Goal: Transaction & Acquisition: Purchase product/service

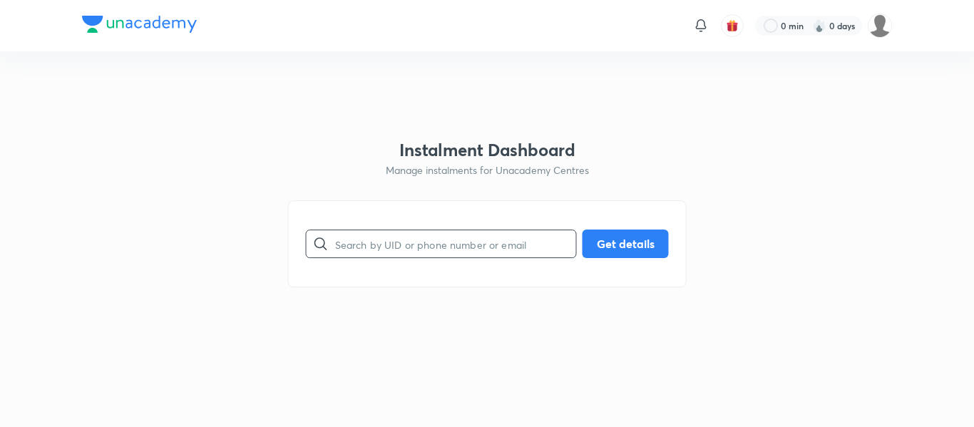
click at [459, 243] on input "text" at bounding box center [455, 244] width 241 height 36
paste input "[EMAIL_ADDRESS][DOMAIN_NAME]"
type input "[EMAIL_ADDRESS][DOMAIN_NAME]"
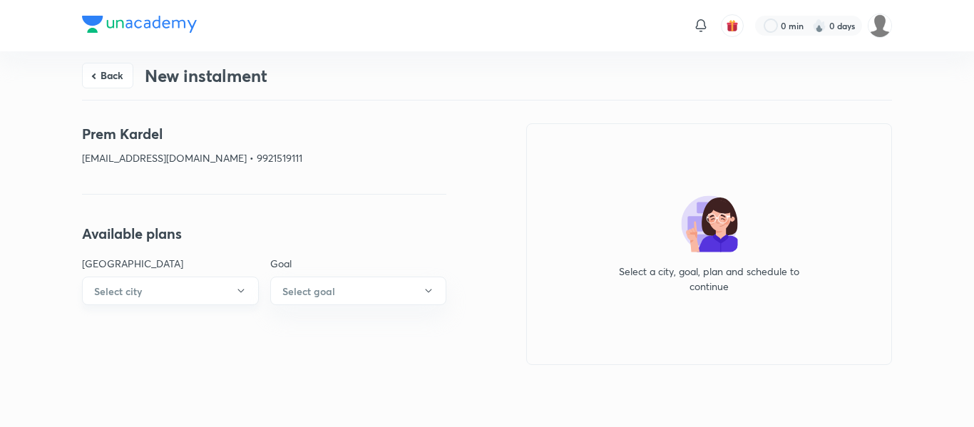
click at [201, 291] on button "Select city" at bounding box center [170, 291] width 177 height 29
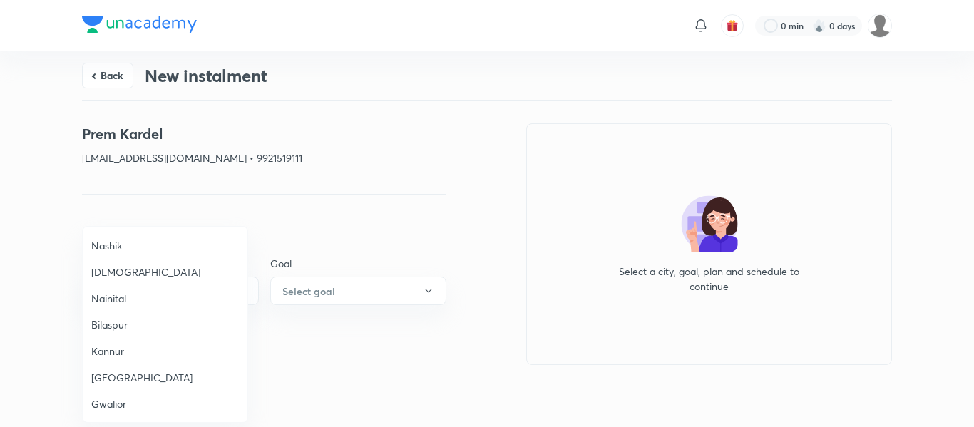
click at [111, 246] on span "Nashik" at bounding box center [165, 245] width 148 height 15
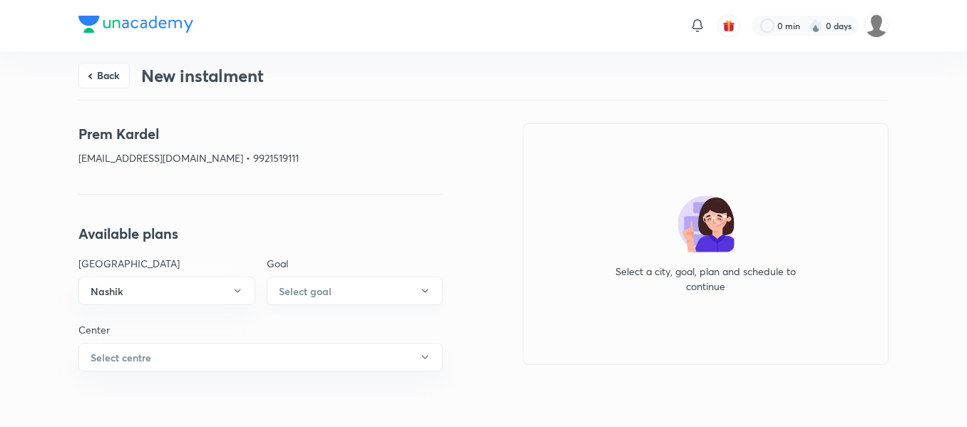
click at [325, 293] on h6 "Select goal" at bounding box center [305, 291] width 53 height 15
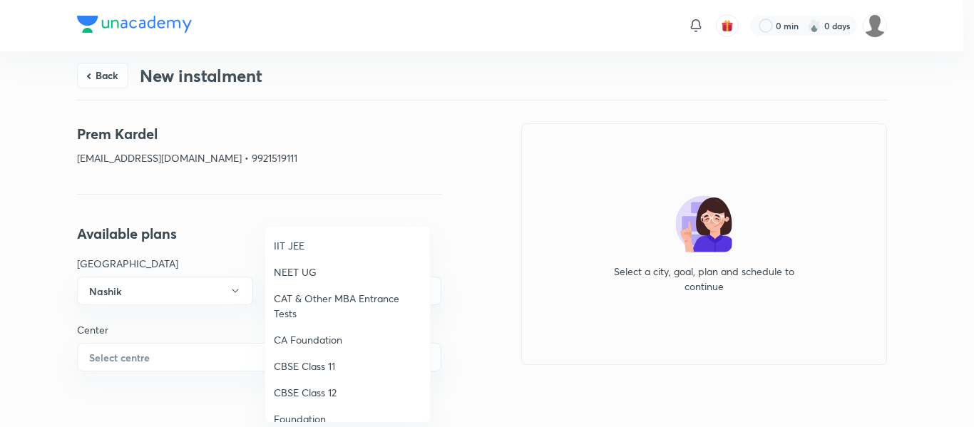
click at [299, 269] on span "NEET UG" at bounding box center [348, 272] width 148 height 15
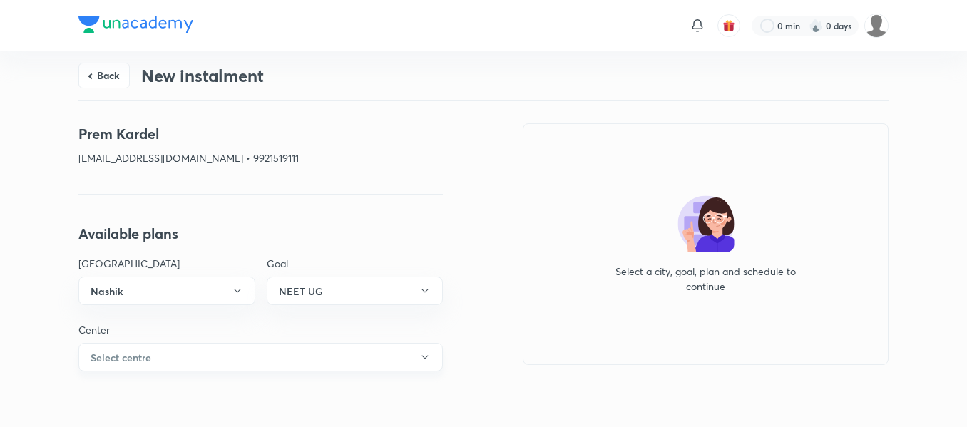
click at [183, 349] on button "Select centre" at bounding box center [260, 357] width 364 height 29
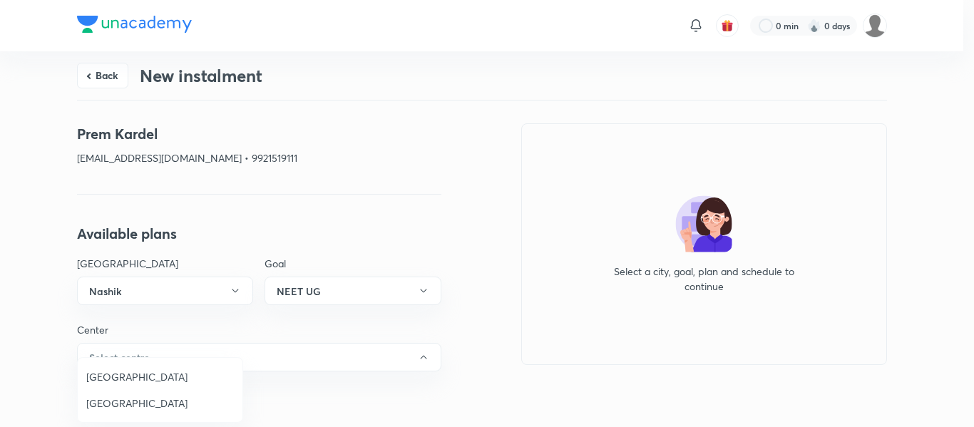
click at [151, 373] on span "[GEOGRAPHIC_DATA]" at bounding box center [160, 376] width 148 height 15
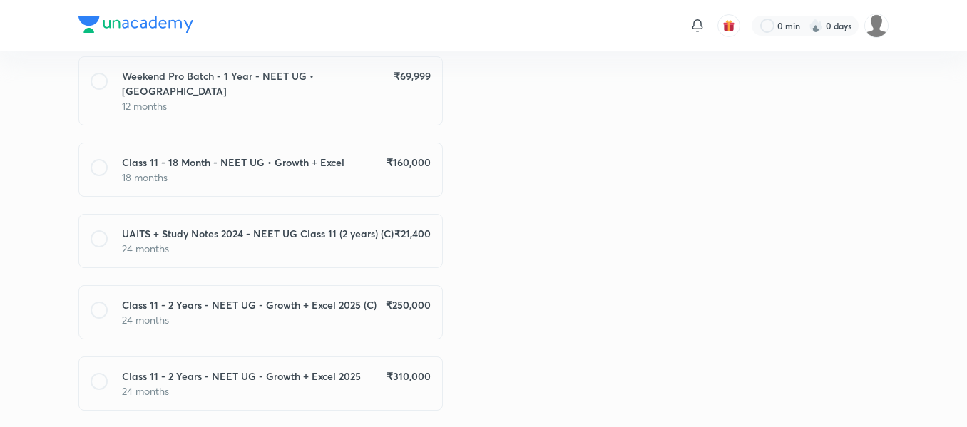
scroll to position [1214, 0]
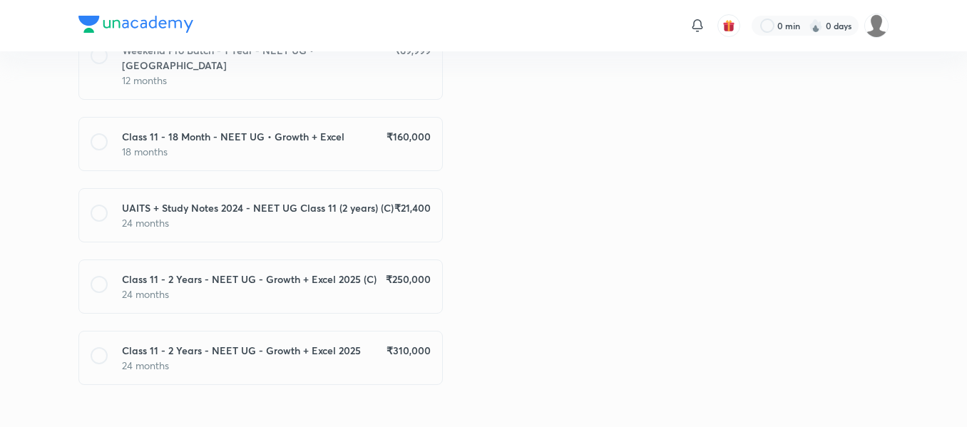
click at [401, 343] on h6 "₹ 310,000" at bounding box center [408, 350] width 44 height 15
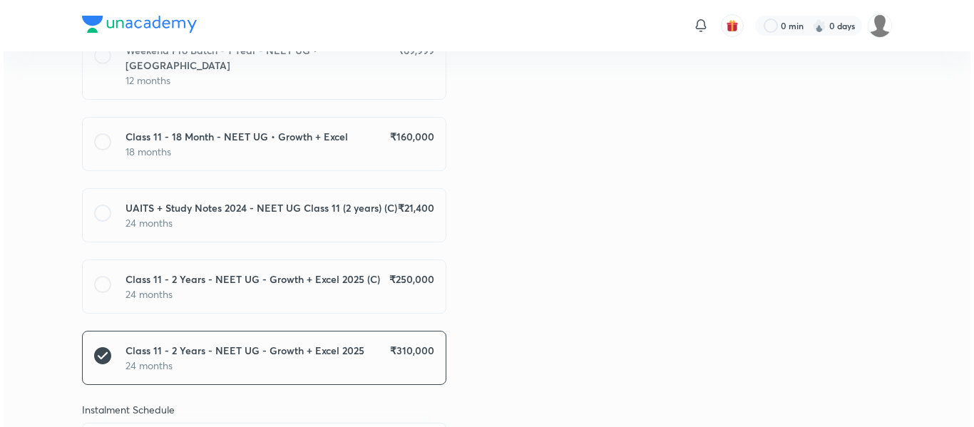
scroll to position [1280, 0]
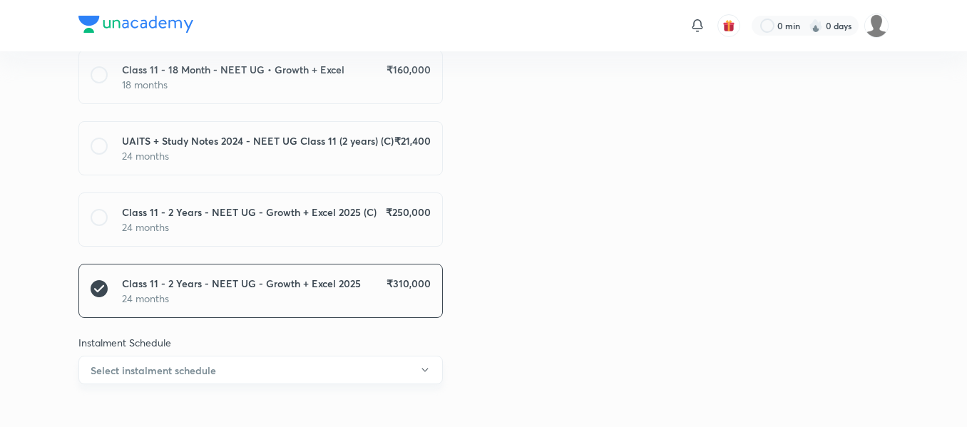
click at [352, 356] on button "Select instalment schedule" at bounding box center [260, 370] width 364 height 29
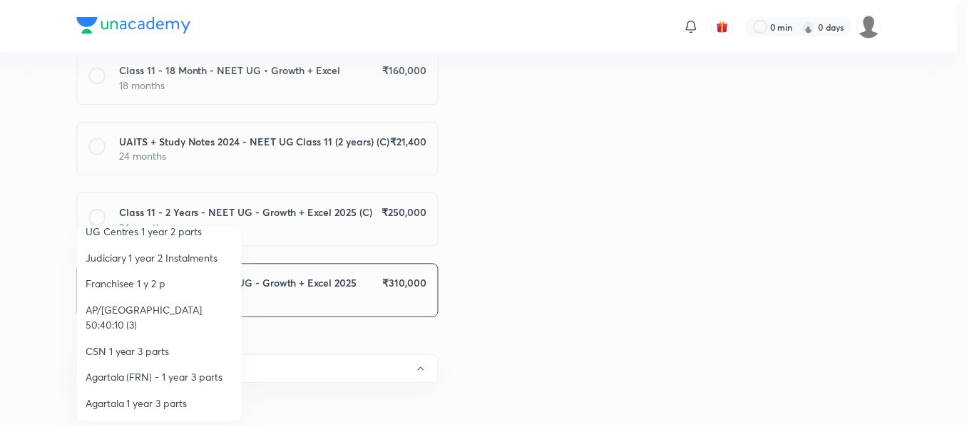
scroll to position [242, 0]
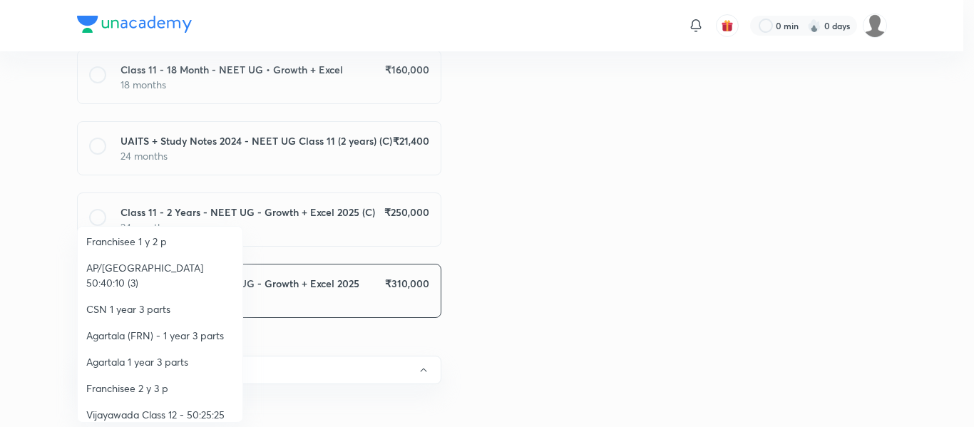
click at [151, 381] on span "Franchisee 2 y 3 p" at bounding box center [160, 388] width 148 height 15
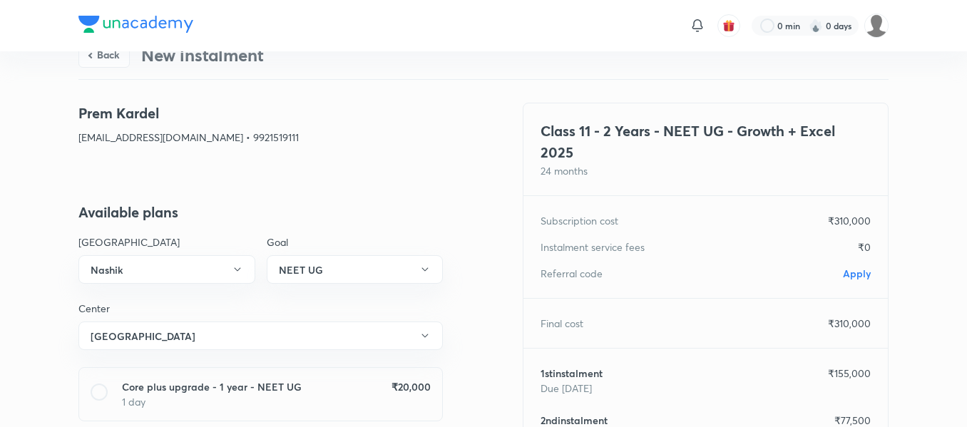
scroll to position [0, 0]
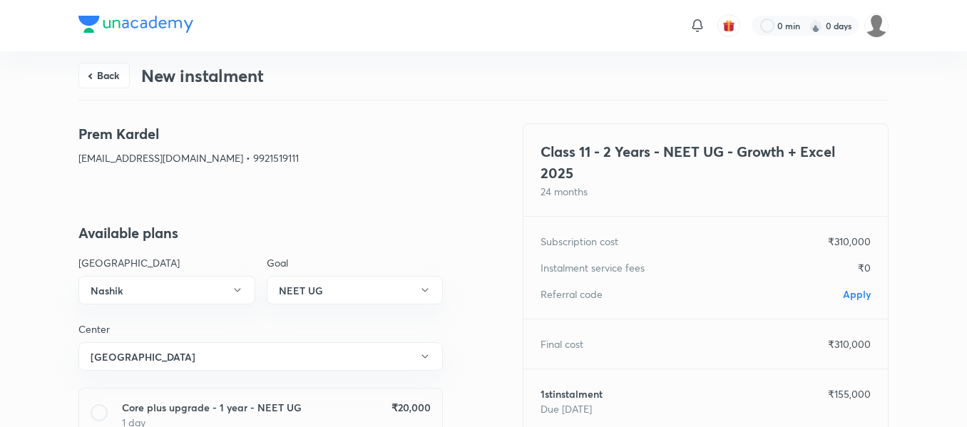
click at [865, 296] on span "Apply" at bounding box center [857, 294] width 28 height 14
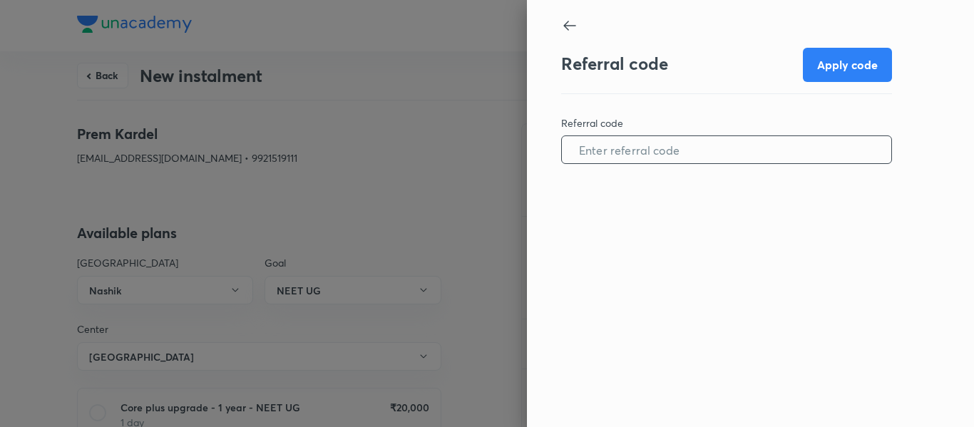
click at [718, 151] on input "text" at bounding box center [726, 150] width 329 height 36
paste input "NASH085406E9BH"
type input "NASH085406E9BH"
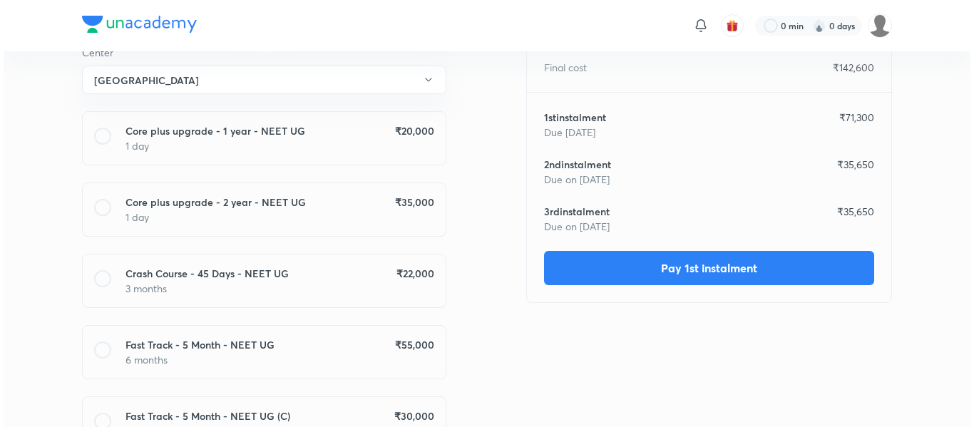
scroll to position [307, 0]
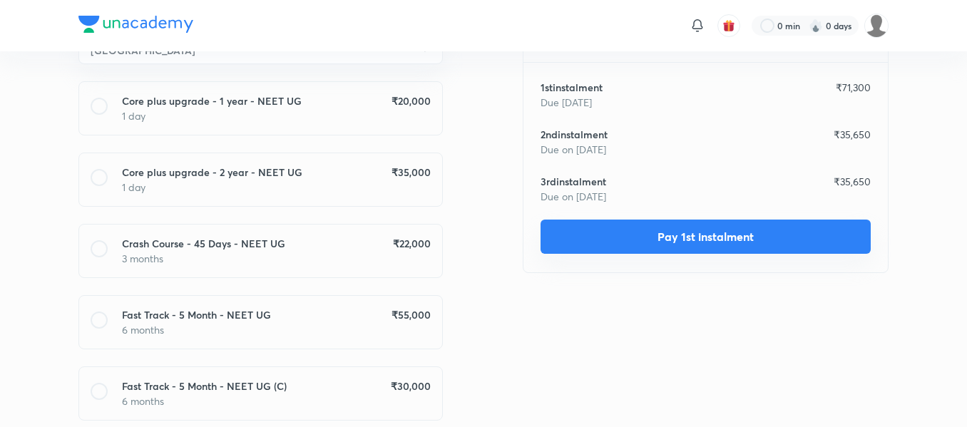
click at [674, 255] on div "Class 11 - 2 Years - NEET UG - Growth + Excel 2025 24 months Subscription cost …" at bounding box center [706, 45] width 366 height 456
click at [672, 248] on button "Pay 1st instalment" at bounding box center [705, 237] width 330 height 34
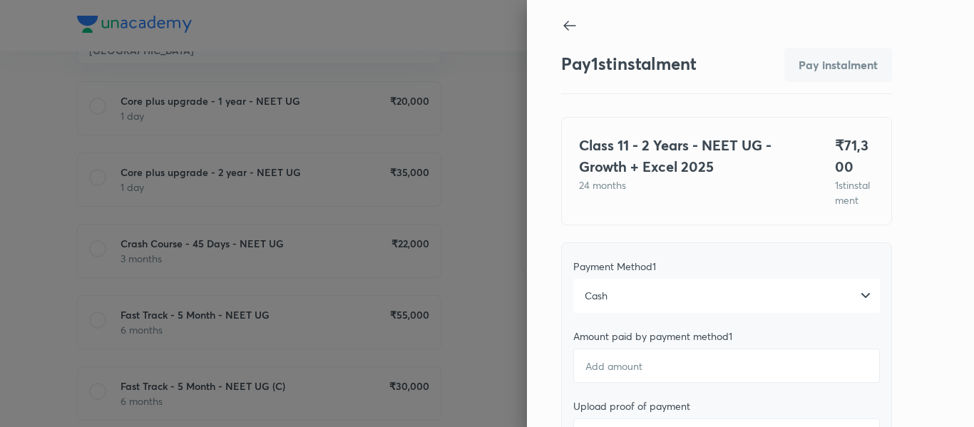
click at [637, 313] on div "Cash" at bounding box center [726, 296] width 307 height 34
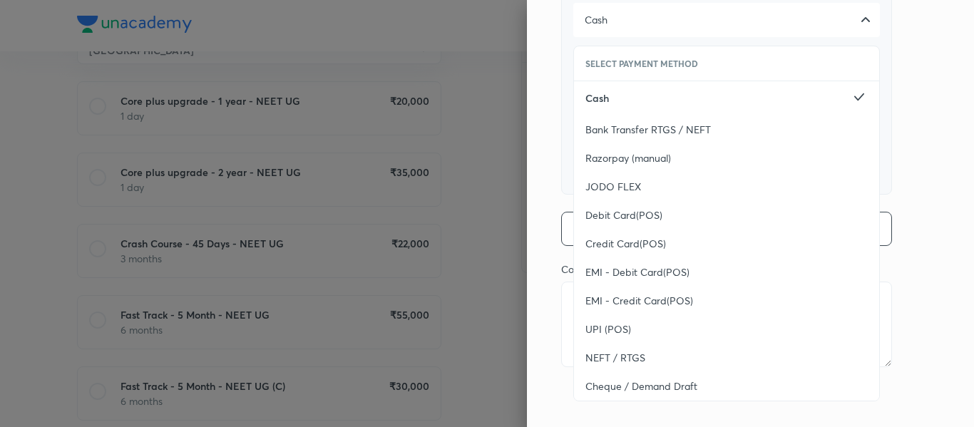
scroll to position [291, 0]
click at [649, 130] on span "Bank Transfer RTGS / NEFT" at bounding box center [647, 130] width 125 height 14
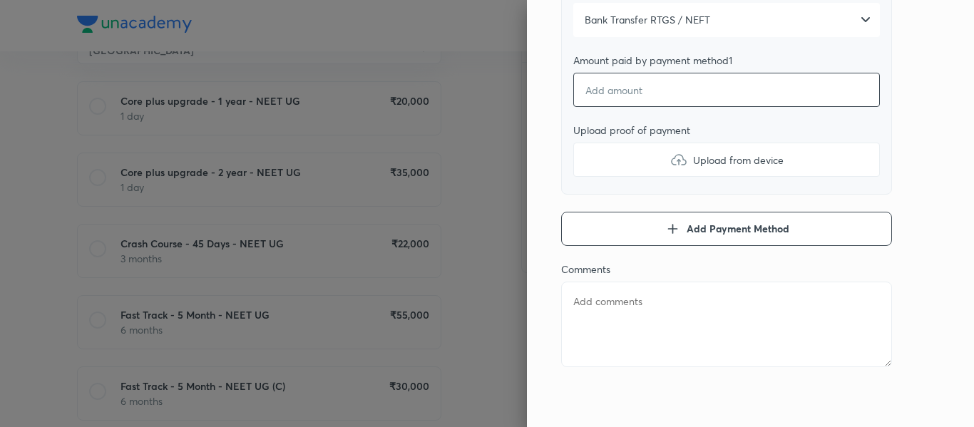
click at [622, 93] on input "number" at bounding box center [726, 90] width 307 height 34
type textarea "x"
type input "5"
type textarea "x"
type input "50"
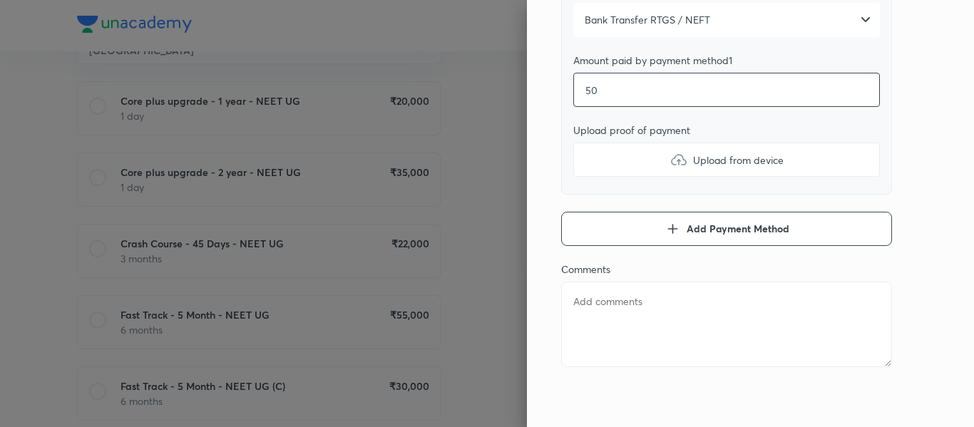
type textarea "x"
type input "504"
type textarea "x"
type input "5040"
type textarea "x"
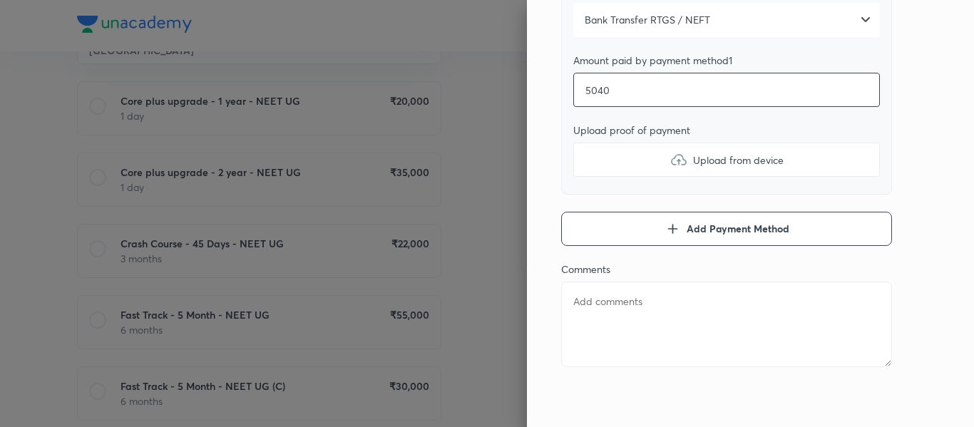
type input "50400"
type textarea "x"
type input "50400"
click at [626, 150] on label "Upload from device" at bounding box center [726, 160] width 307 height 34
click at [0, 0] on input "Upload from device" at bounding box center [0, 0] width 0 height 0
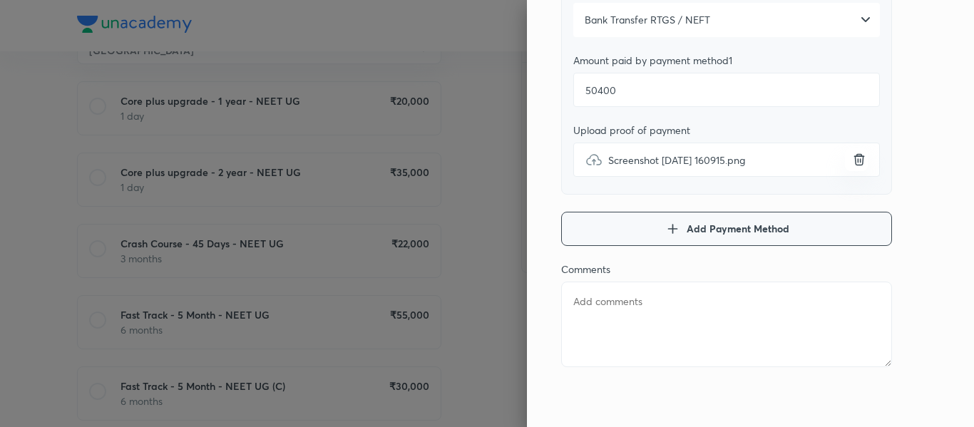
click at [592, 237] on button "Add Payment Method" at bounding box center [726, 229] width 331 height 34
type textarea "x"
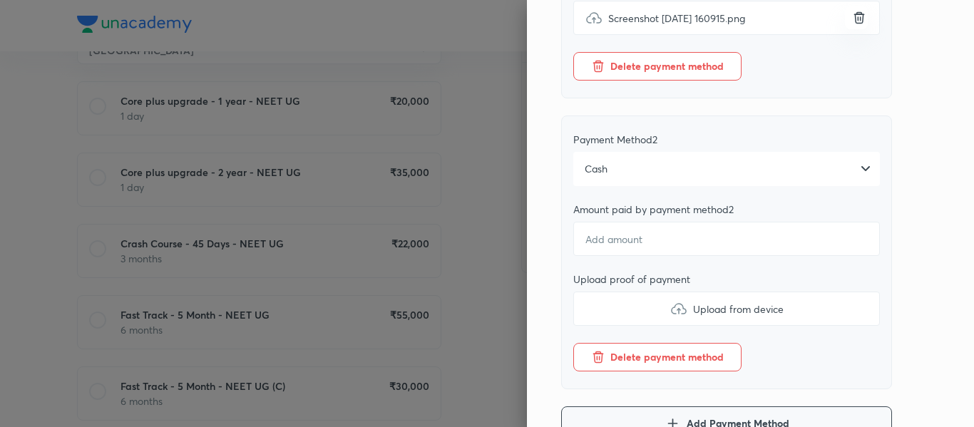
scroll to position [439, 0]
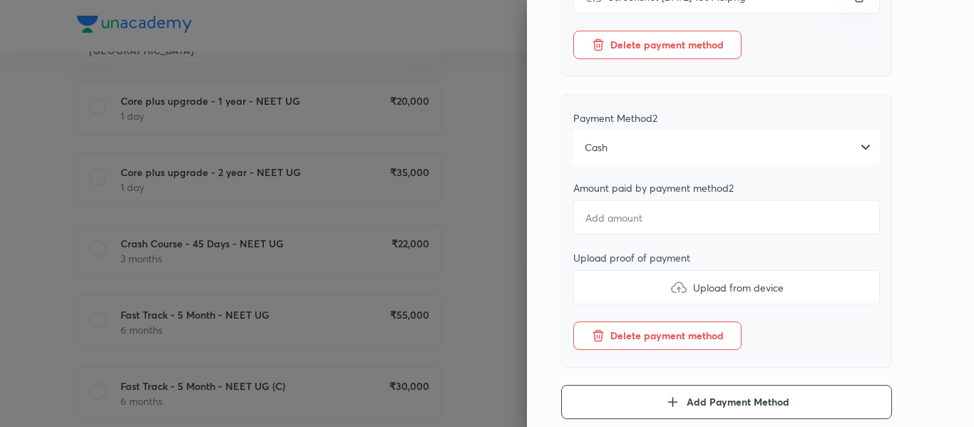
click at [655, 160] on div "Cash" at bounding box center [726, 147] width 307 height 34
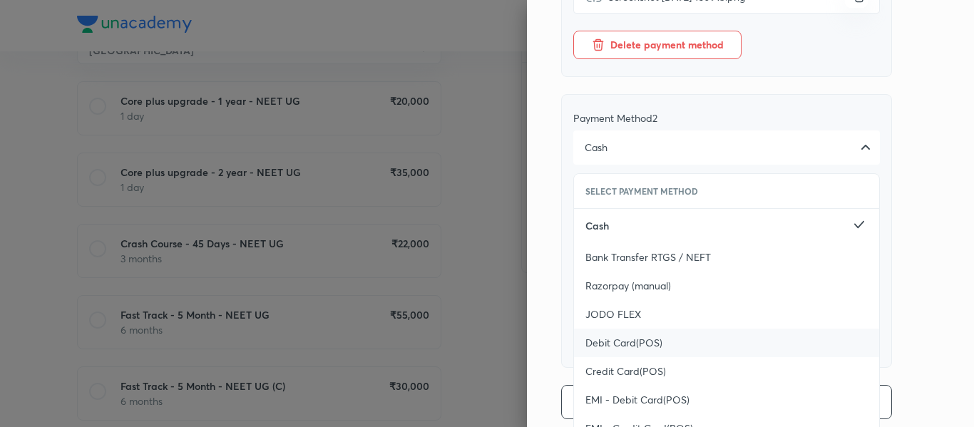
click at [613, 350] on span "Debit Card(POS)" at bounding box center [623, 343] width 77 height 14
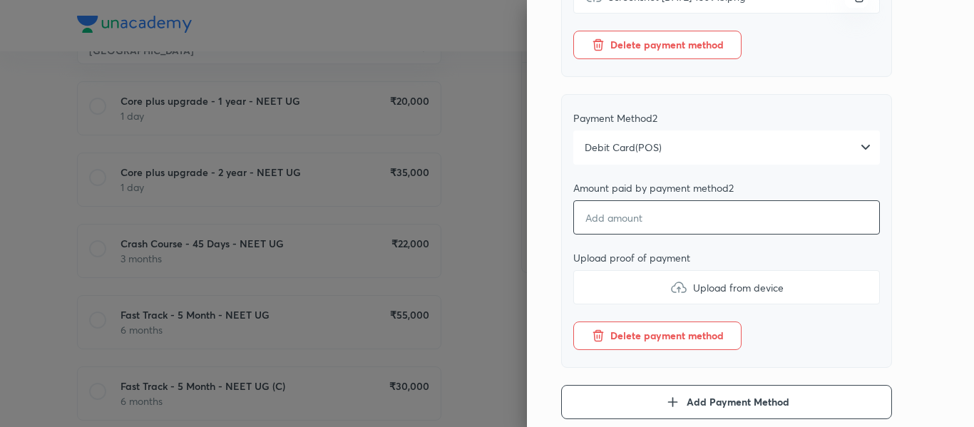
click at [600, 235] on input "number" at bounding box center [726, 217] width 307 height 34
type textarea "x"
type input "2"
type textarea "x"
type input "20"
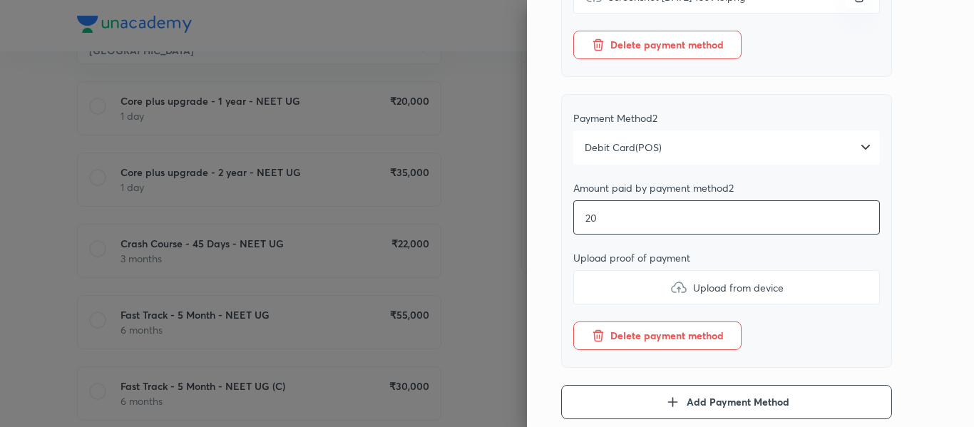
type textarea "x"
type input "209"
type textarea "x"
type input "2090"
type textarea "x"
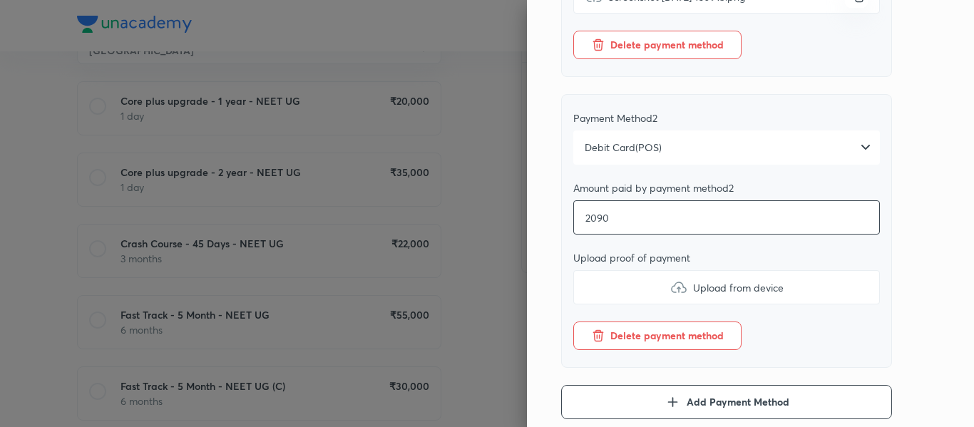
type input "20900"
type textarea "x"
type input "20900"
click at [614, 289] on label "Upload from device" at bounding box center [726, 287] width 307 height 34
click at [0, 0] on input "Upload from device" at bounding box center [0, 0] width 0 height 0
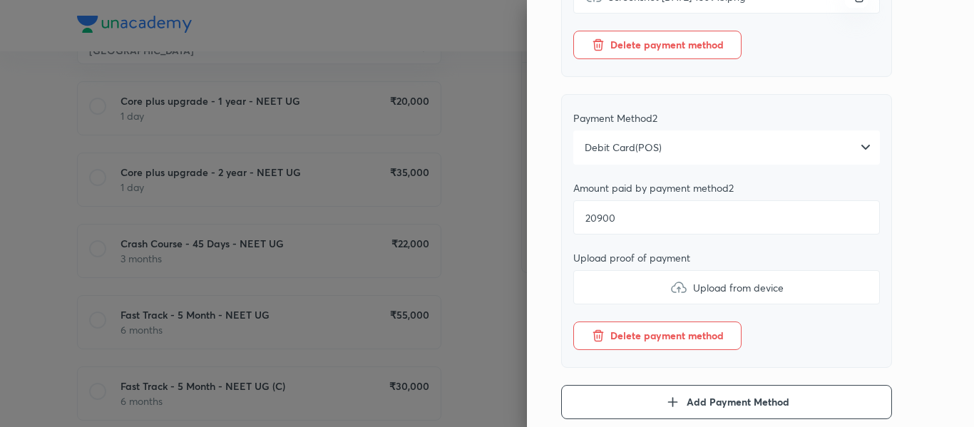
type textarea "x"
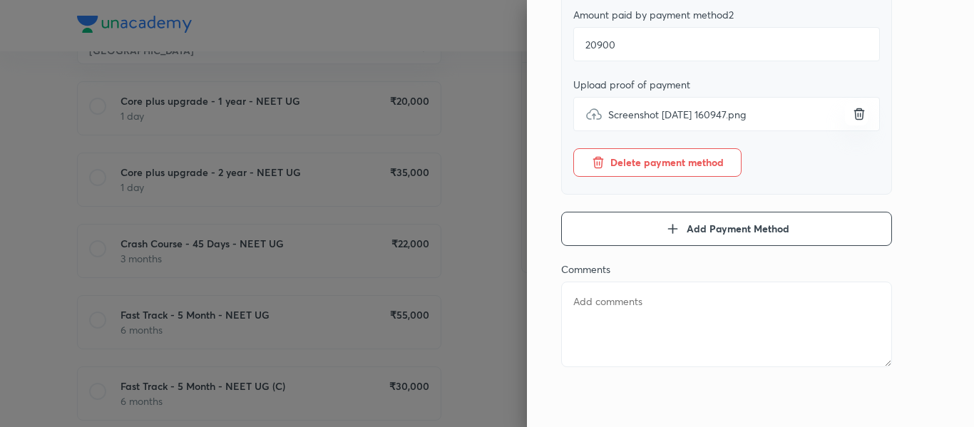
click at [632, 313] on textarea at bounding box center [726, 325] width 331 height 86
type textarea "1"
type textarea "x"
type textarea "1s"
type textarea "x"
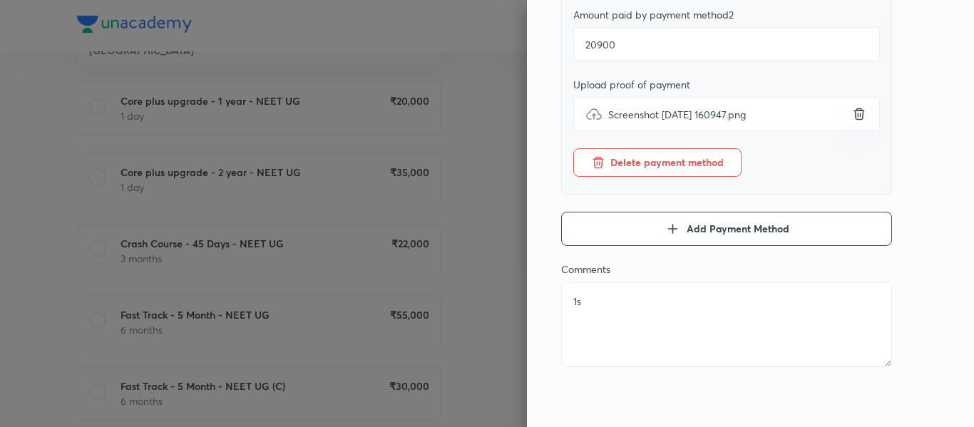
type textarea "1st"
type textarea "x"
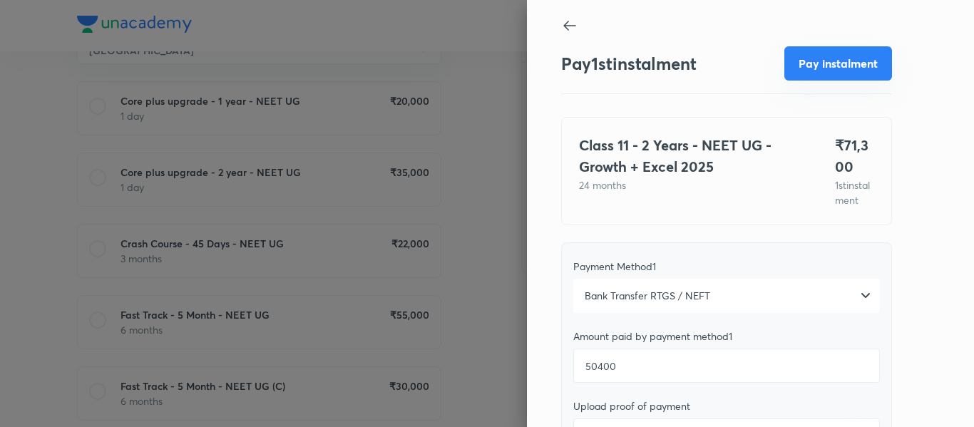
type textarea "1st"
click at [816, 73] on button "Pay instalment" at bounding box center [838, 63] width 108 height 34
